Goal: Task Accomplishment & Management: Use online tool/utility

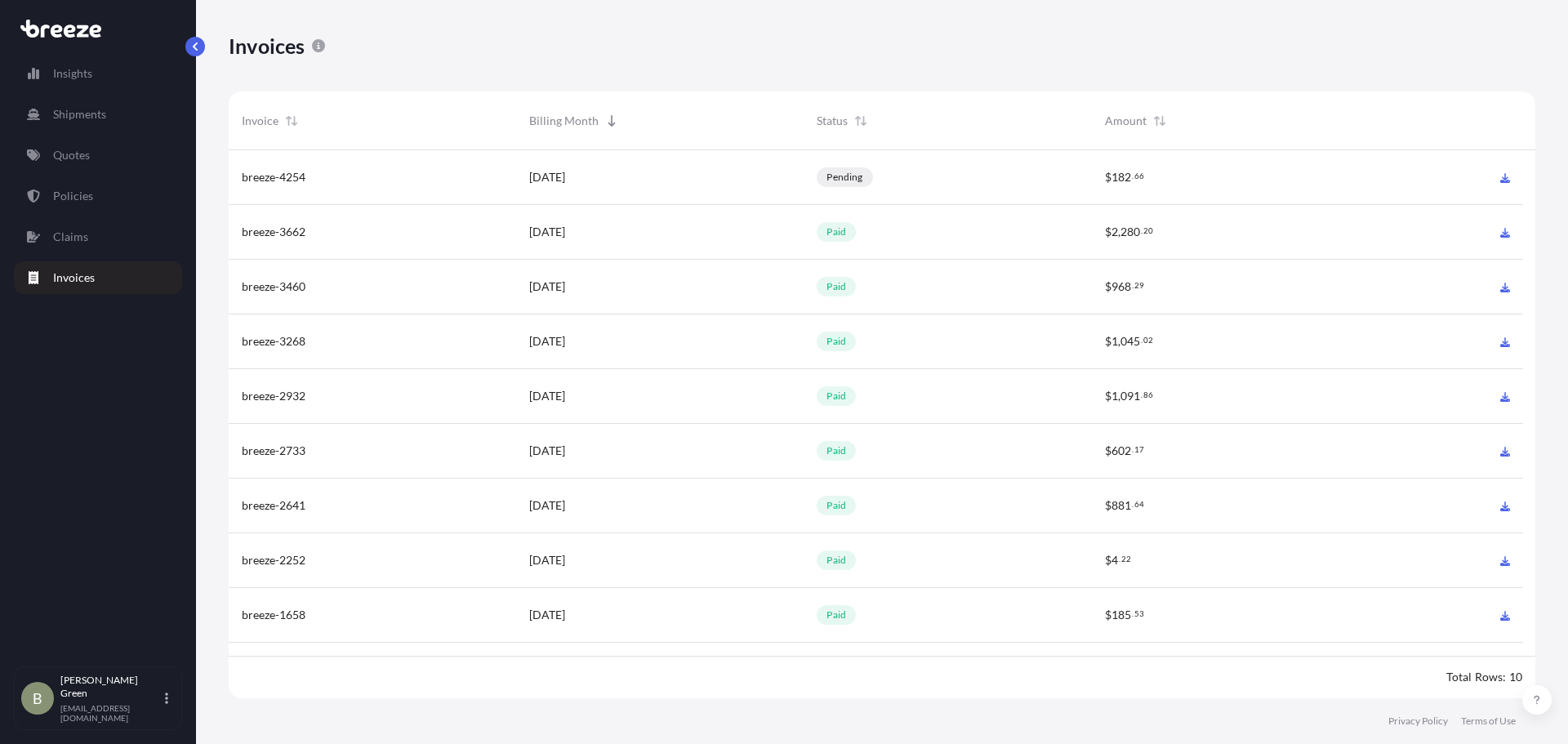
scroll to position [552, 1295]
click at [92, 162] on link "Quotes" at bounding box center [98, 155] width 168 height 33
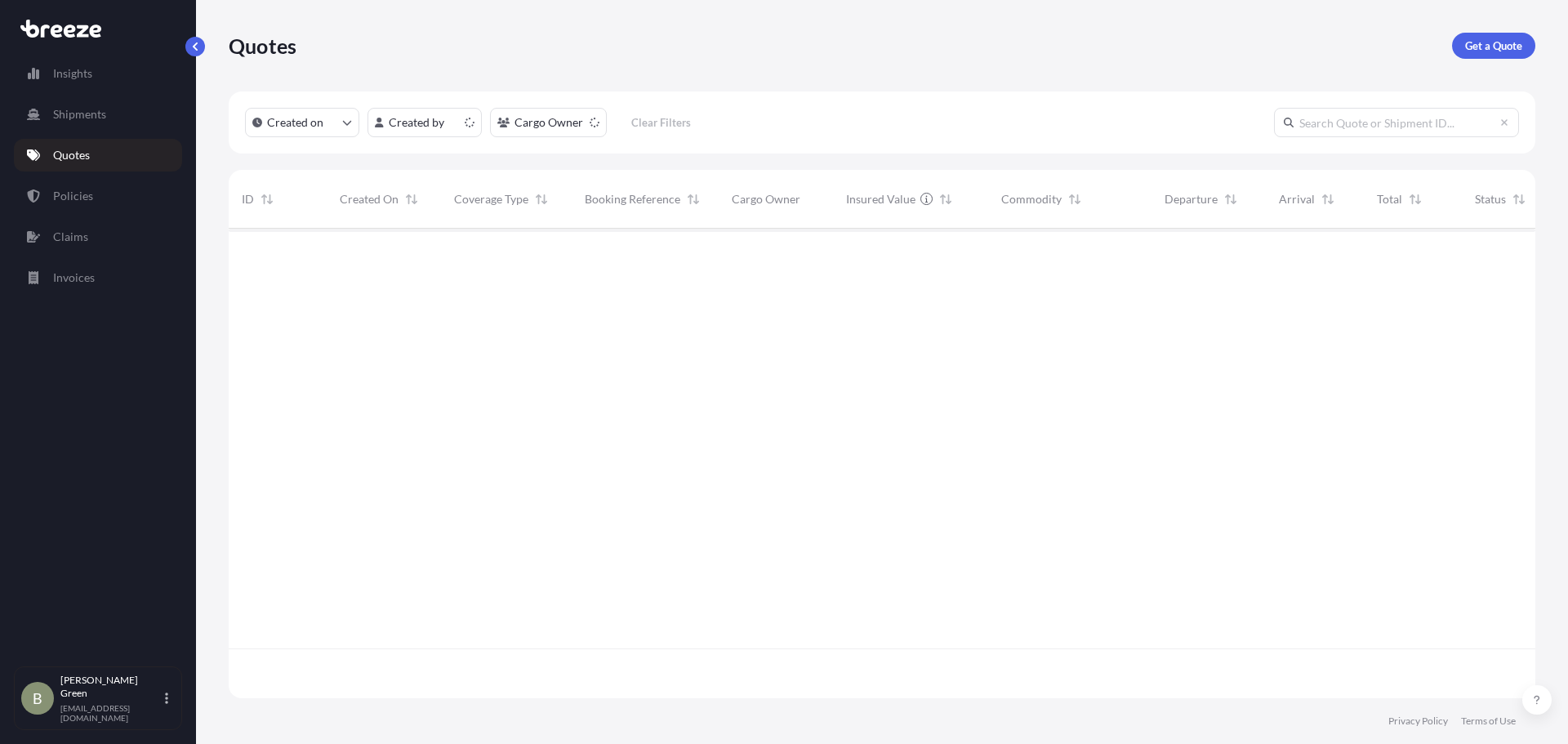
scroll to position [466, 1295]
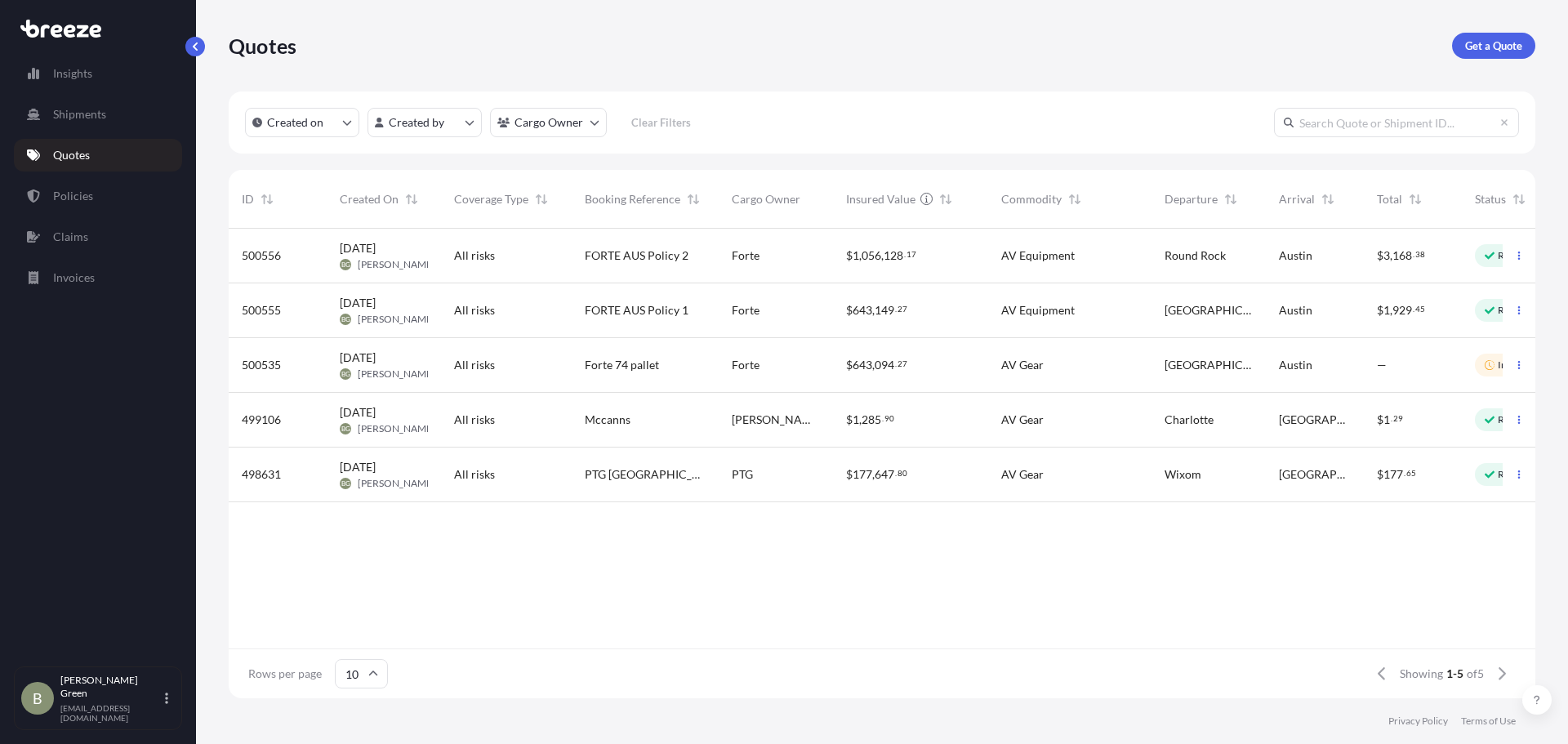
click at [675, 321] on div "FORTE AUS Policy 1" at bounding box center [646, 310] width 147 height 54
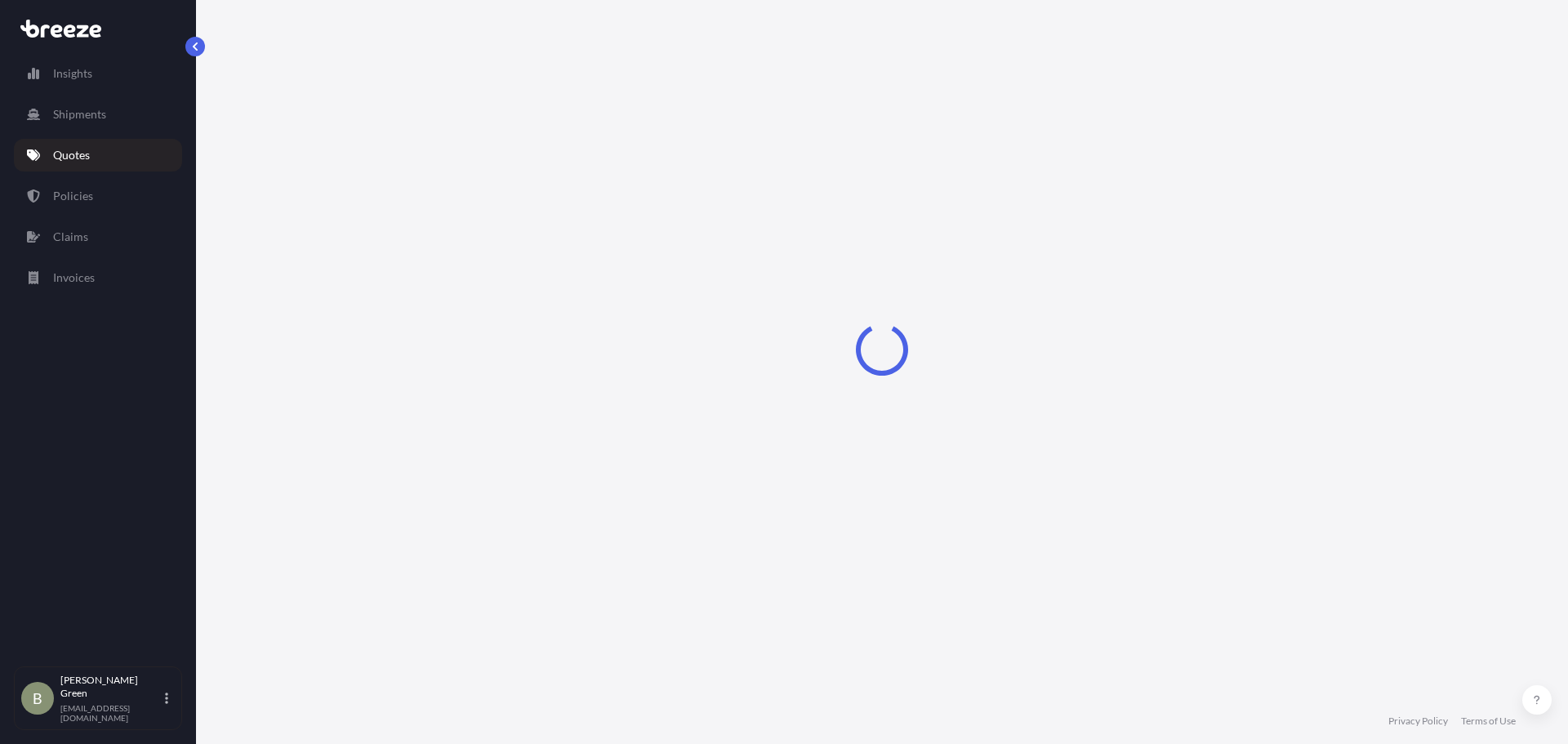
select select "Road"
select select "2"
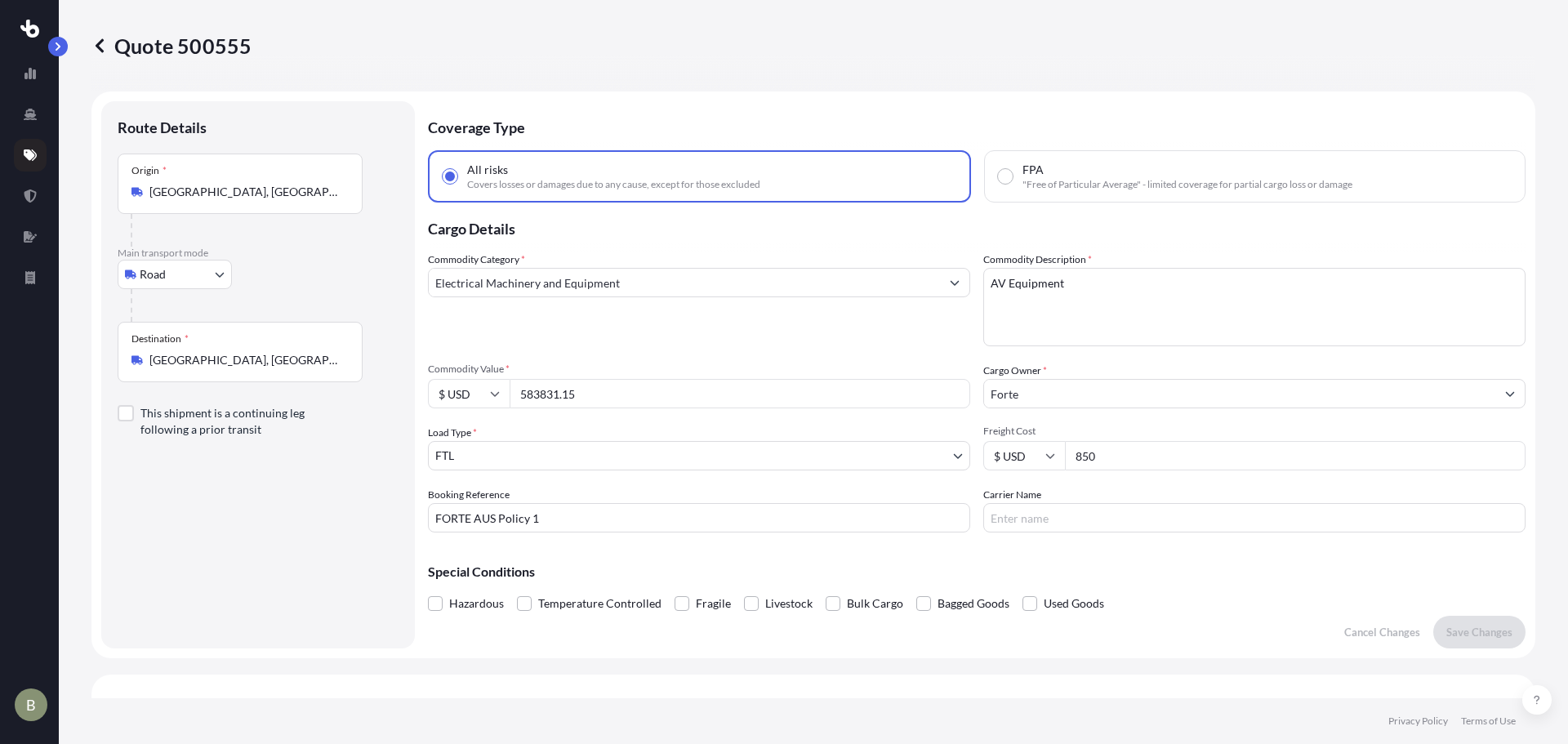
click at [103, 45] on icon at bounding box center [100, 46] width 17 height 17
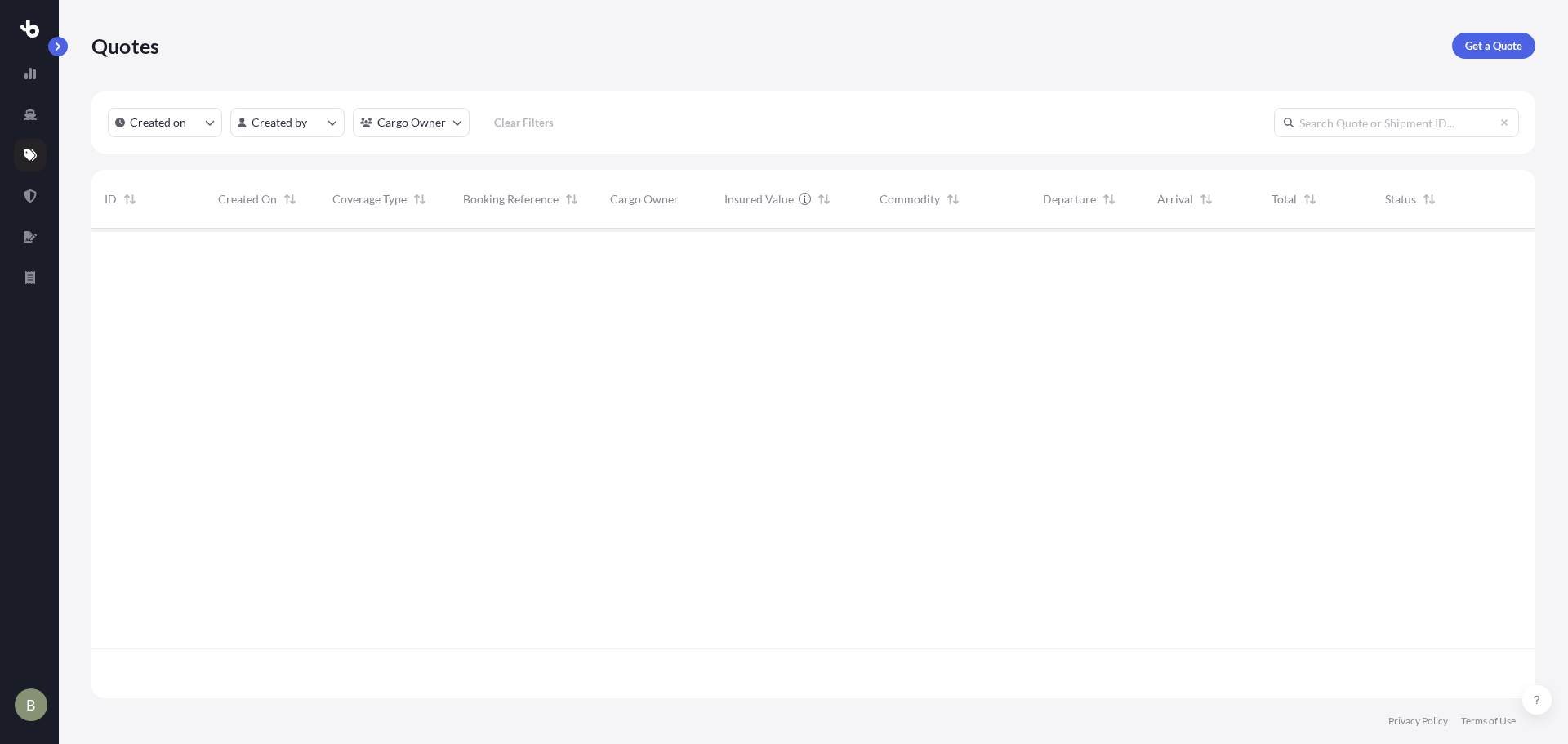
scroll to position [466, 1432]
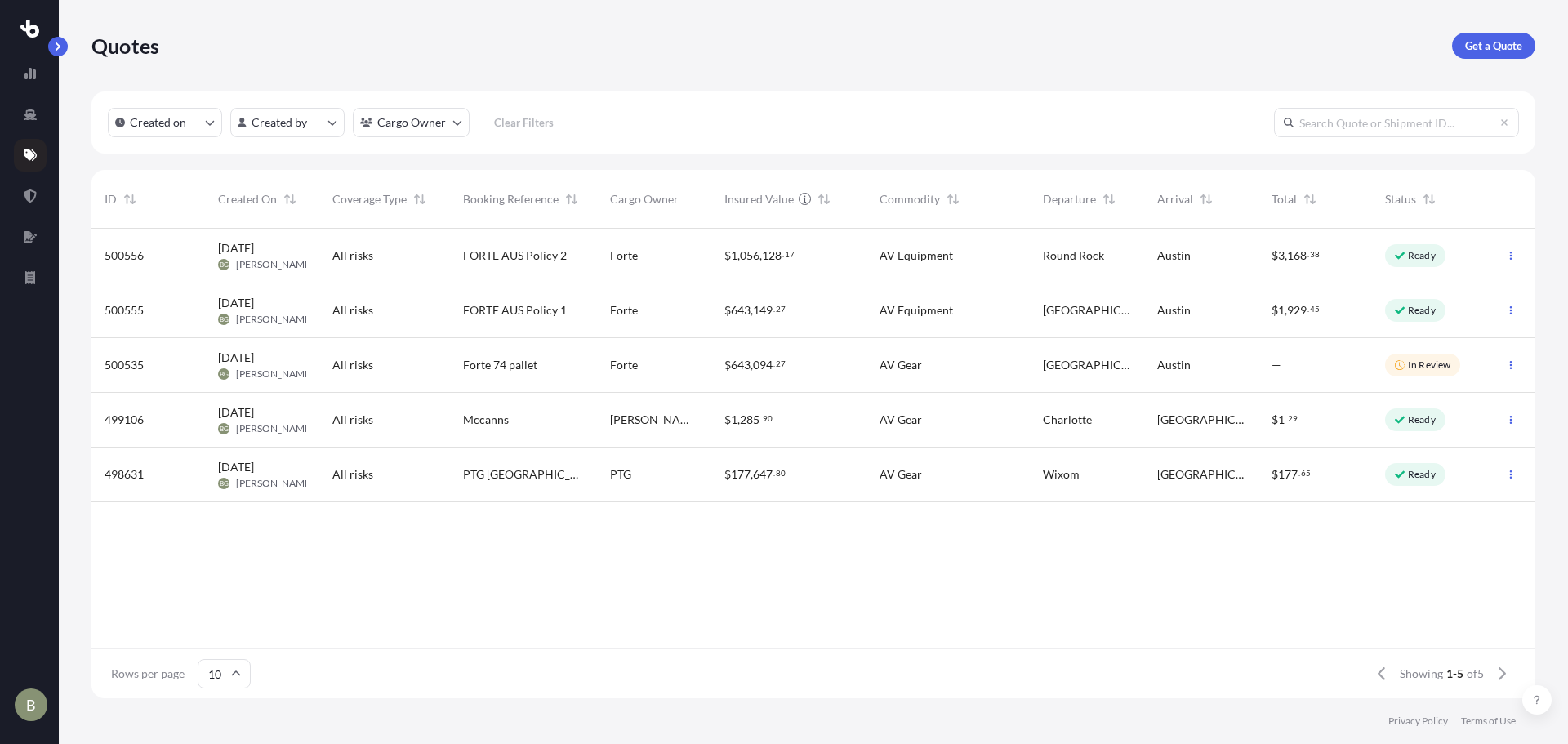
click at [898, 254] on span "AV Equipment" at bounding box center [917, 256] width 74 height 17
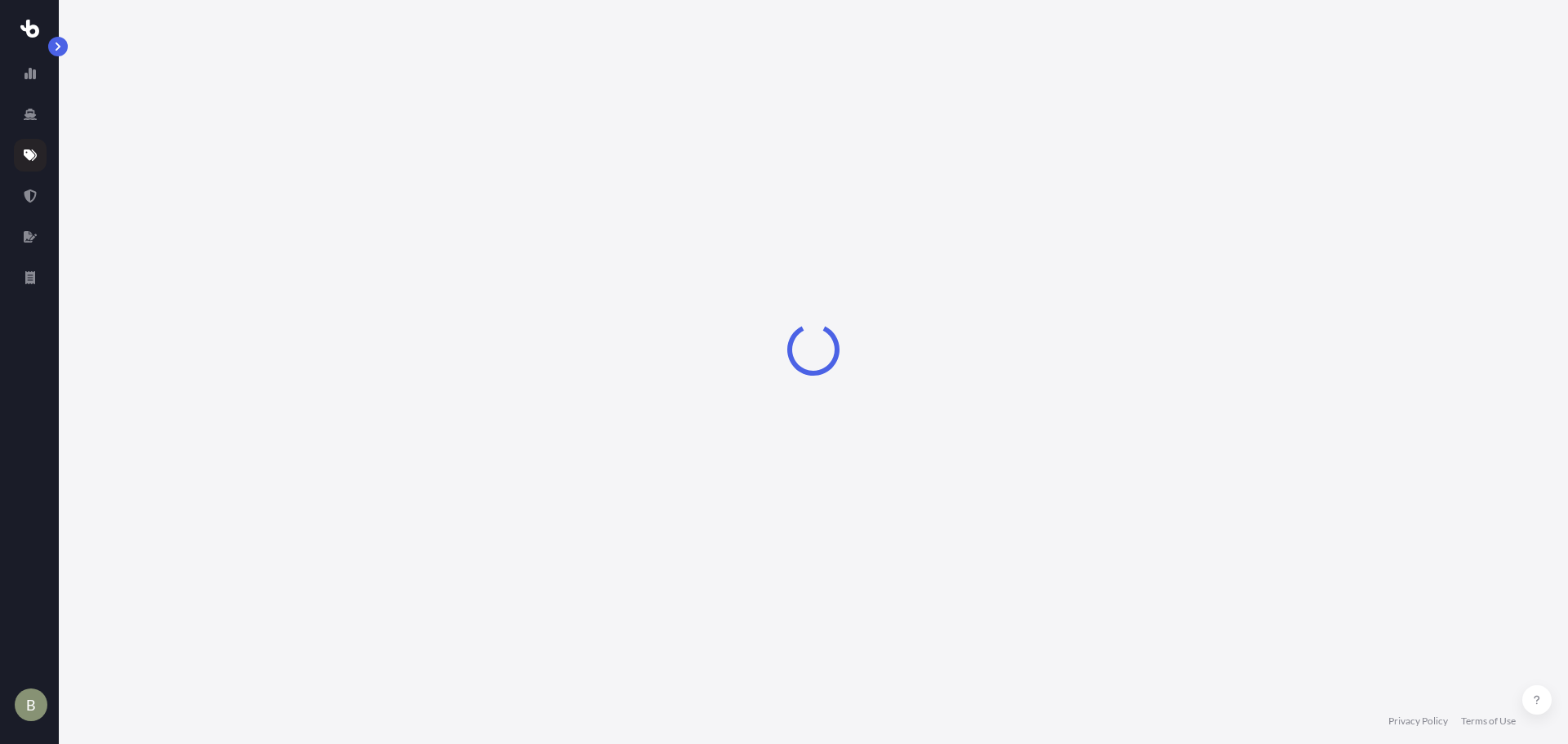
select select "Road"
select select "2"
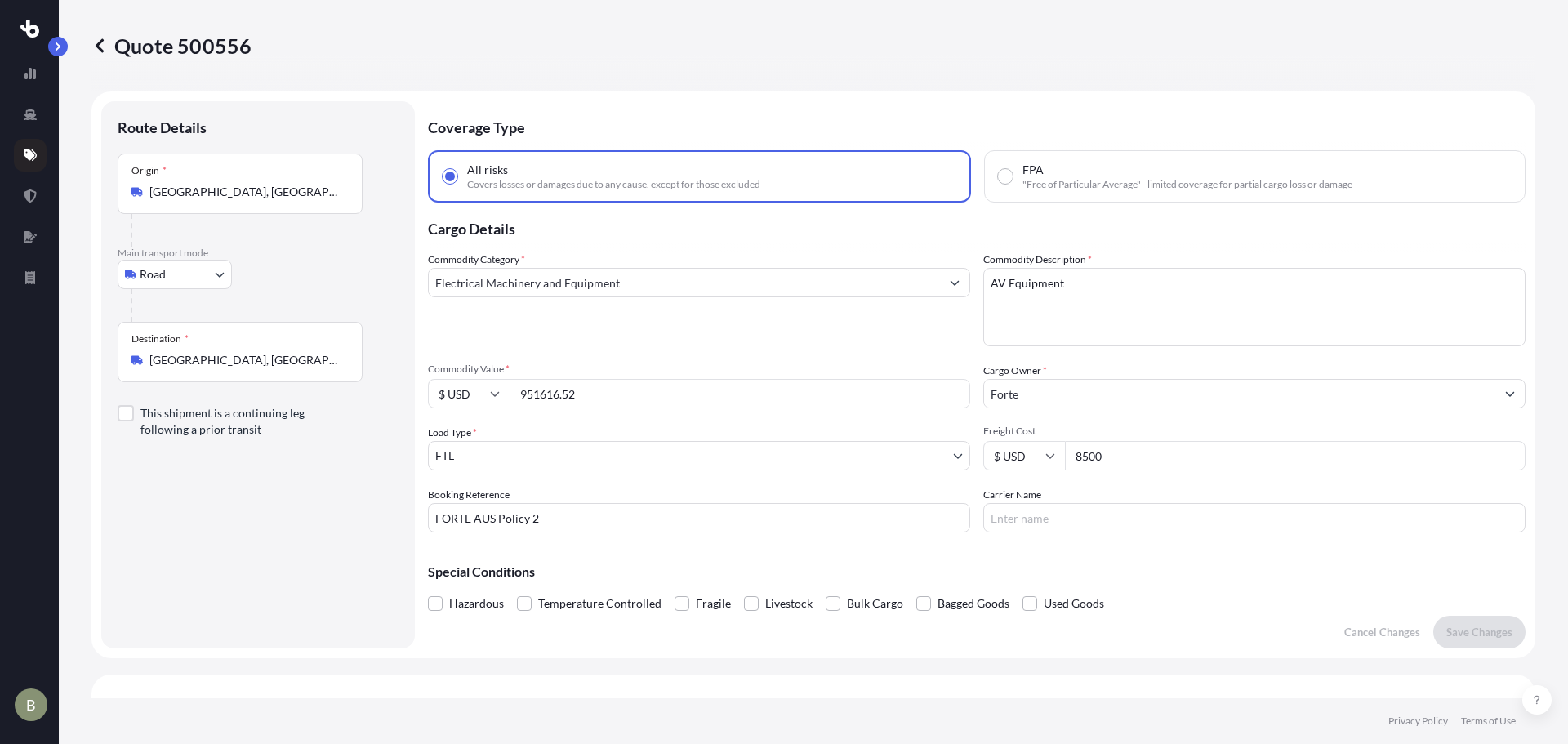
click at [106, 43] on icon at bounding box center [100, 46] width 17 height 17
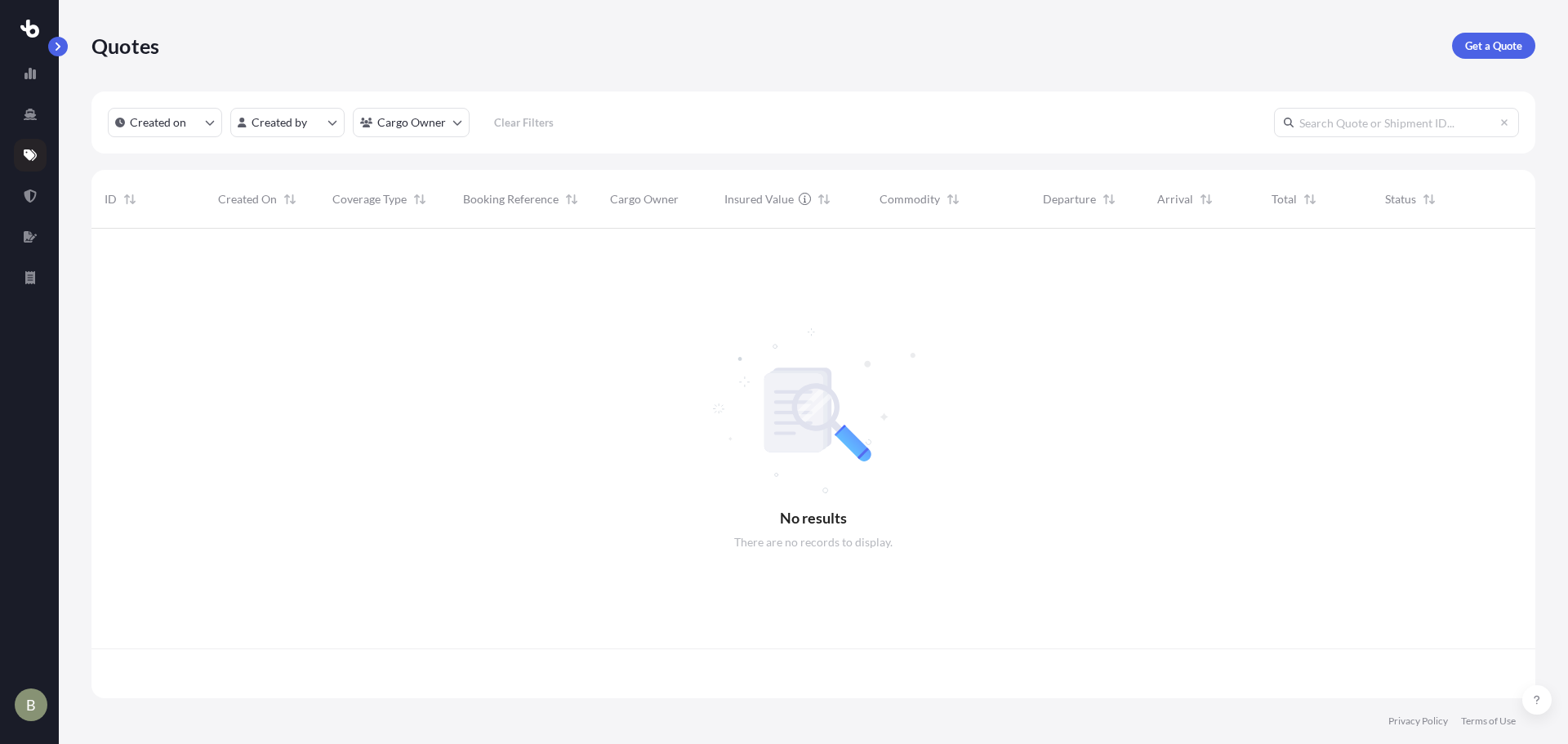
scroll to position [466, 1432]
